Goal: Obtain resource: Download file/media

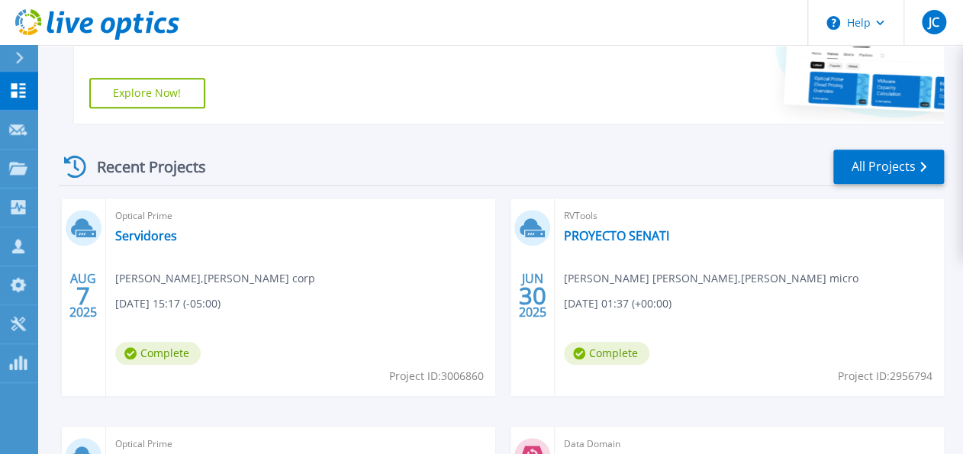
scroll to position [366, 0]
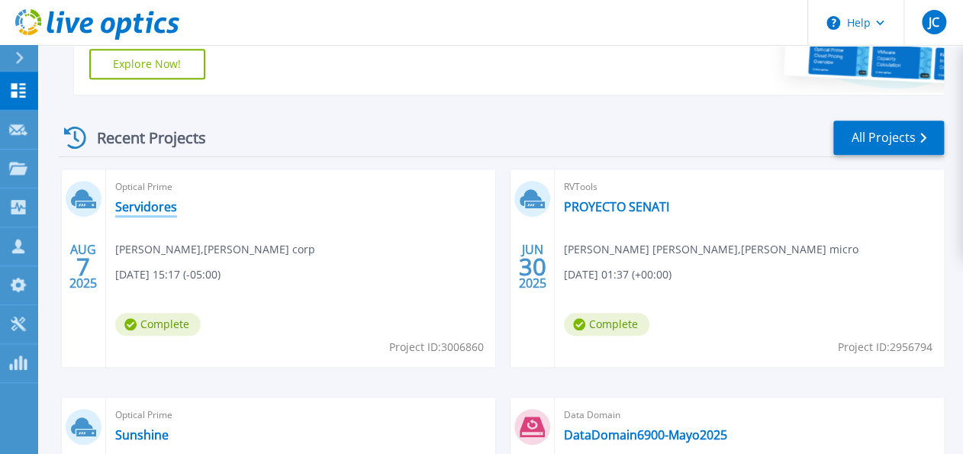
click at [160, 209] on link "Servidores" at bounding box center [146, 206] width 62 height 15
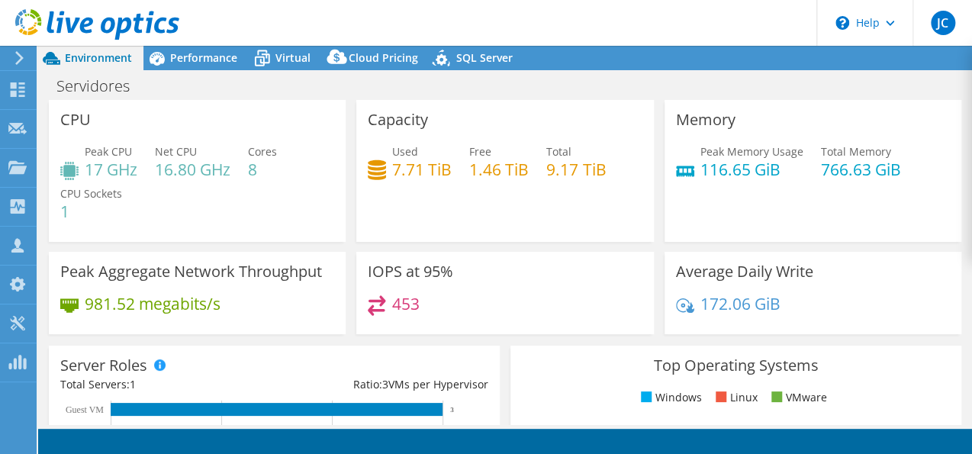
select select "USD"
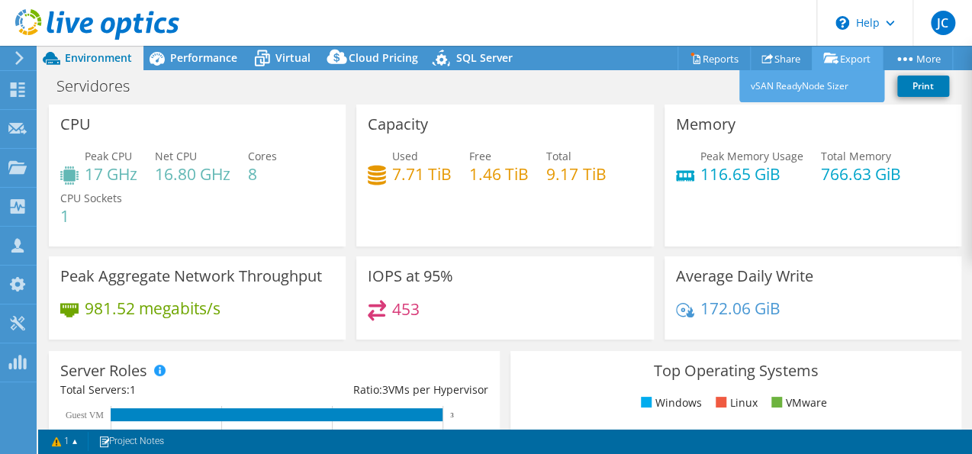
click at [846, 63] on link "Export" at bounding box center [847, 59] width 71 height 24
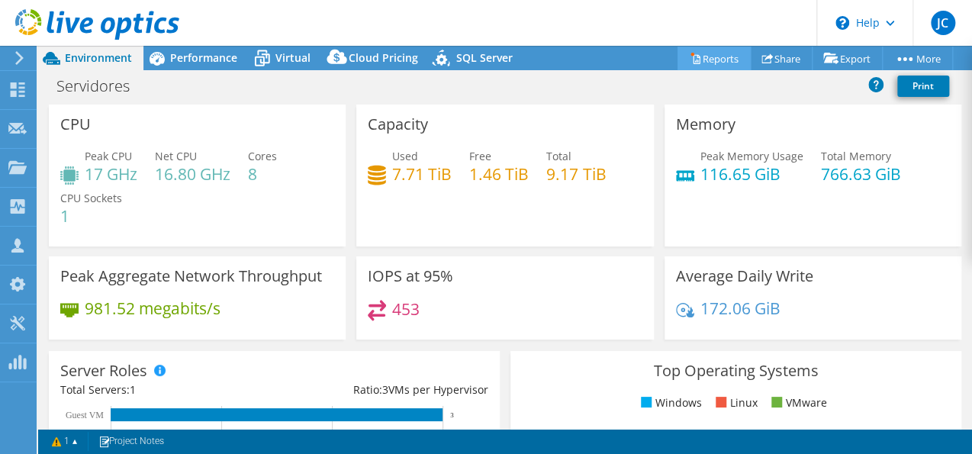
click at [715, 60] on link "Reports" at bounding box center [714, 59] width 73 height 24
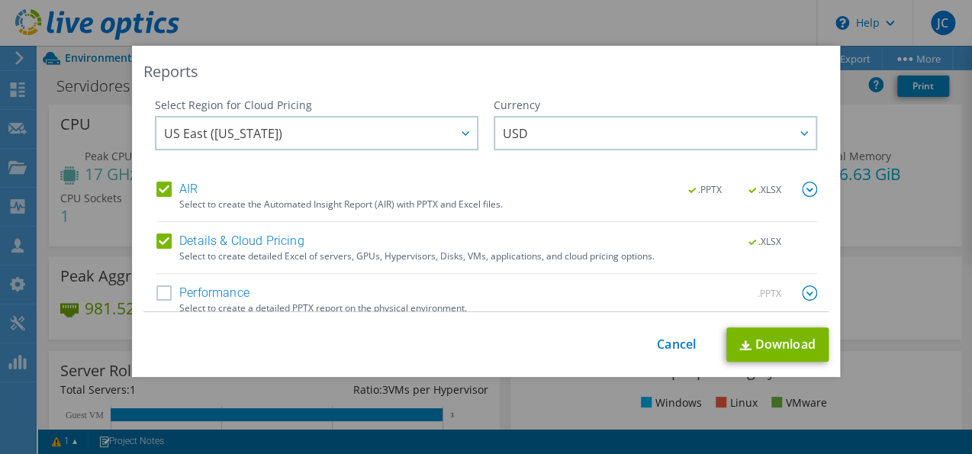
click at [180, 303] on div "Select to create a detailed PPTX report on the physical environment." at bounding box center [498, 308] width 638 height 11
click at [163, 295] on label "Performance" at bounding box center [202, 292] width 93 height 15
click at [0, 0] on input "Performance" at bounding box center [0, 0] width 0 height 0
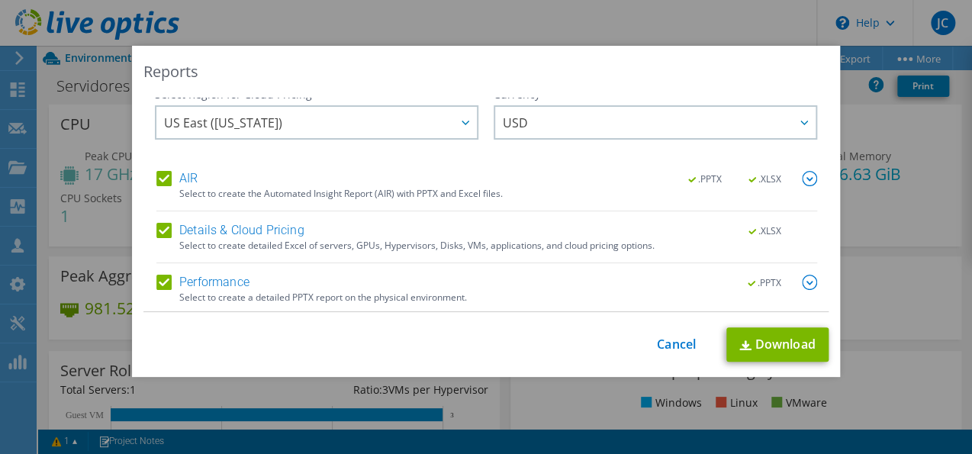
scroll to position [13, 0]
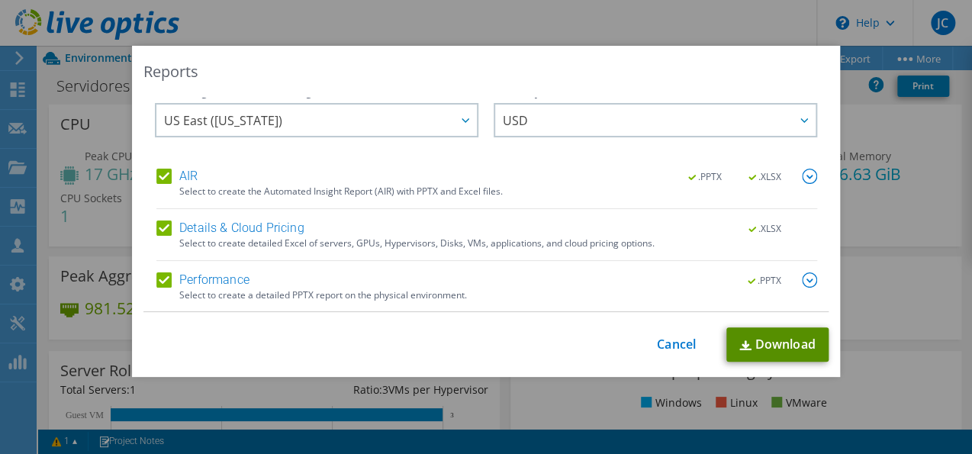
click at [748, 350] on link "Download" at bounding box center [778, 344] width 102 height 34
